Goal: Find specific page/section: Find specific page/section

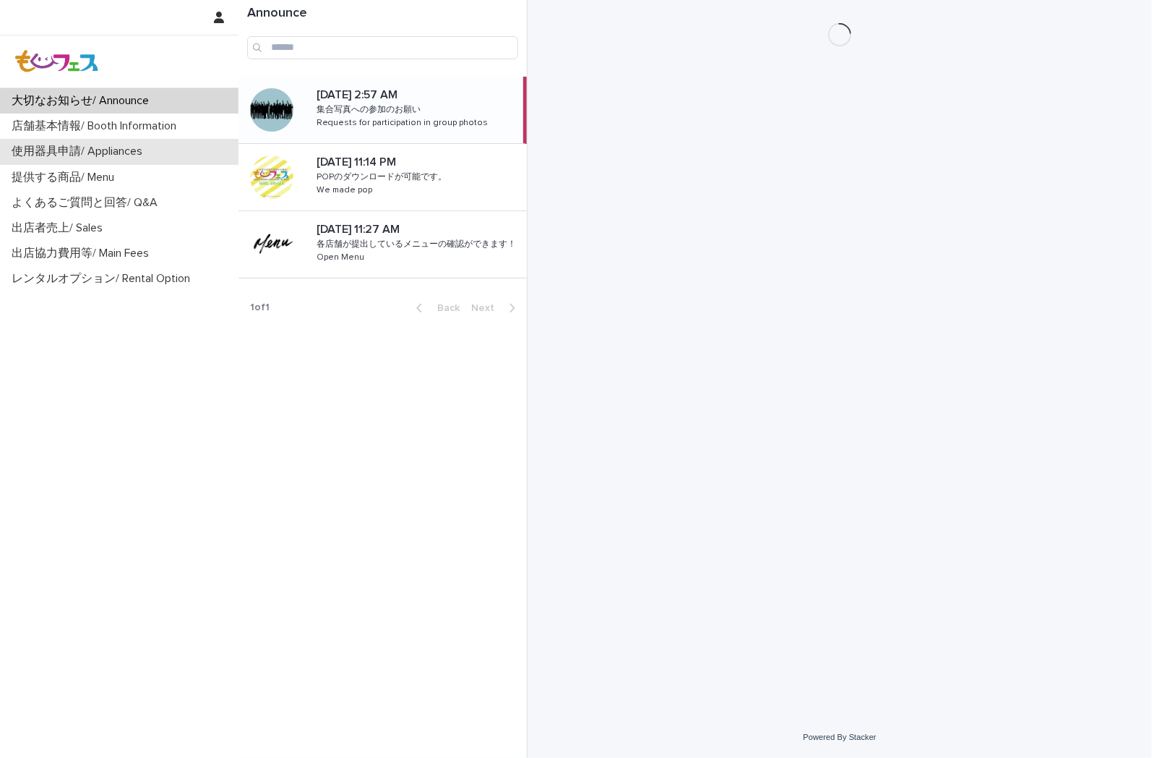
click at [55, 148] on p "使用器具申請/ Appliances" at bounding box center [80, 152] width 148 height 14
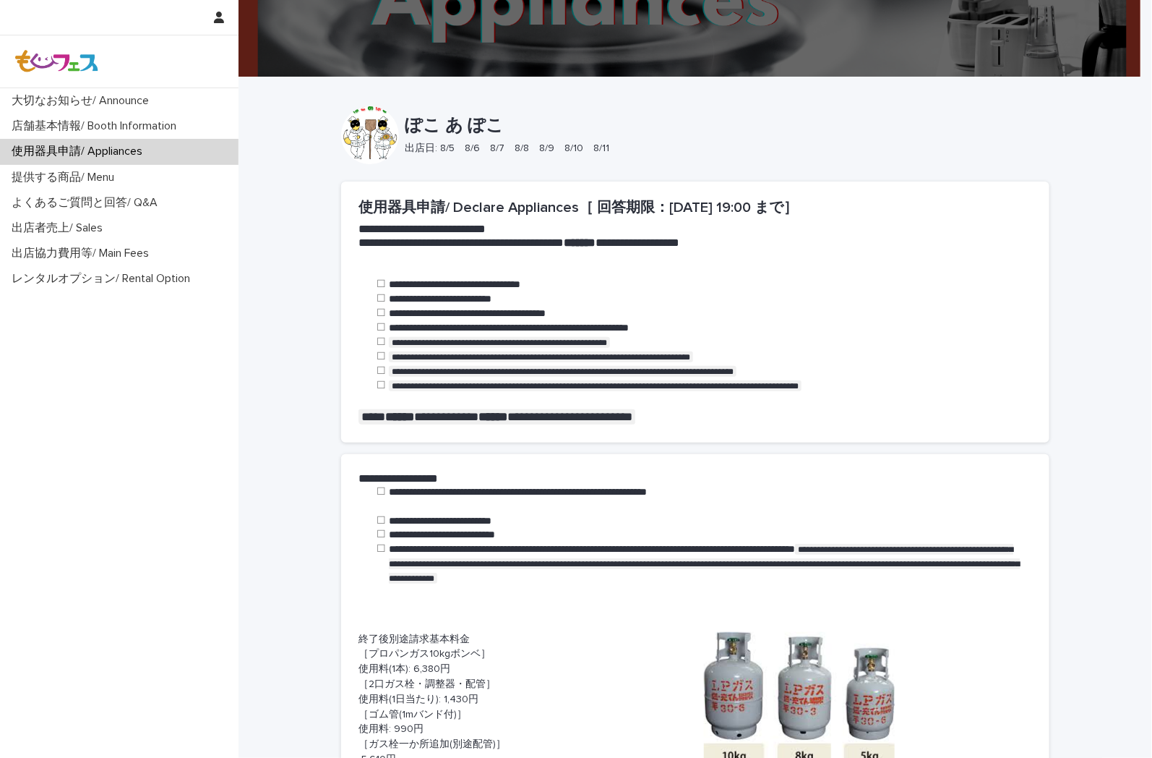
scroll to position [481, 0]
